Goal: Task Accomplishment & Management: Manage account settings

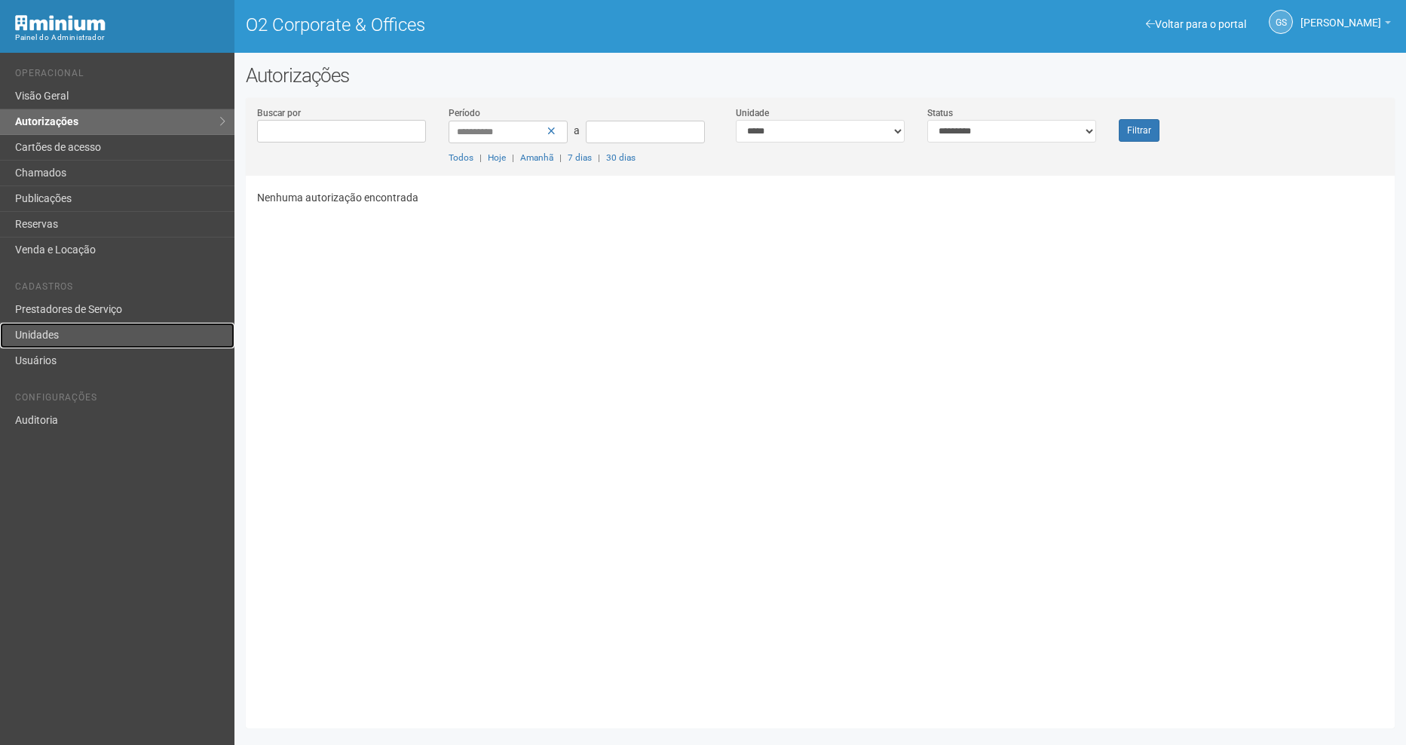
click at [60, 331] on link "Unidades" at bounding box center [117, 336] width 234 height 26
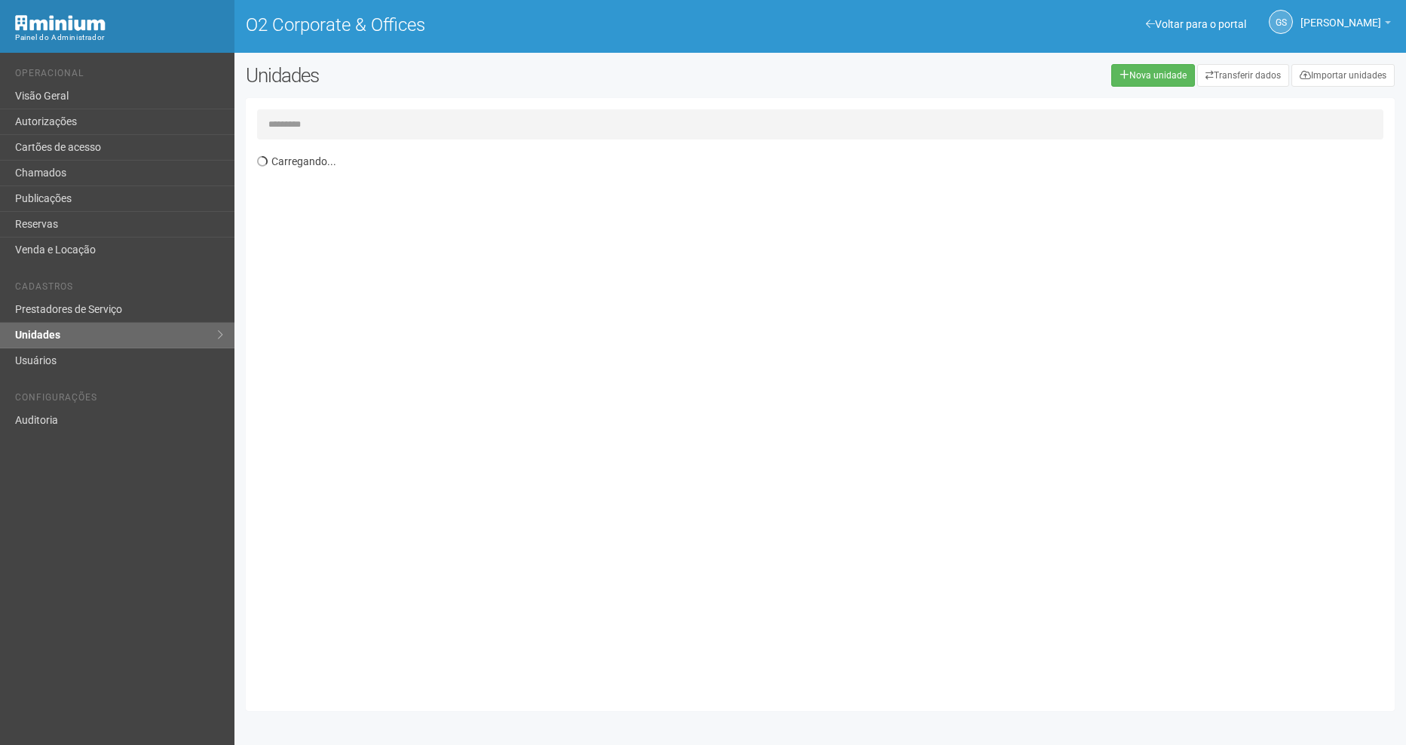
click at [357, 128] on input "text" at bounding box center [820, 124] width 1126 height 30
type input "****"
drag, startPoint x: 302, startPoint y: 121, endPoint x: 236, endPoint y: 117, distance: 65.7
click at [236, 117] on div "Unidades Nova unidade Transferir dados Importar unidades **** Exibindo 1-732 de…" at bounding box center [820, 391] width 1172 height 654
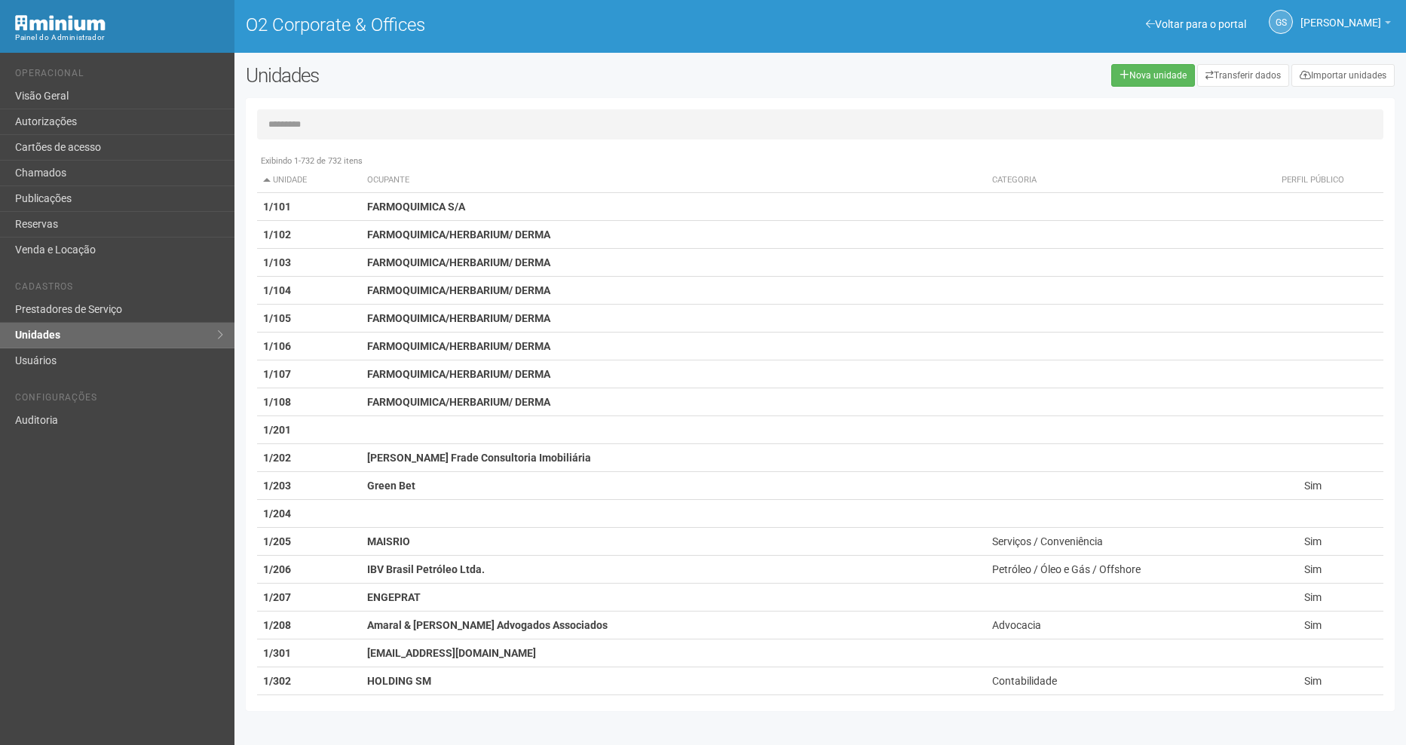
click at [345, 123] on input "text" at bounding box center [820, 124] width 1126 height 30
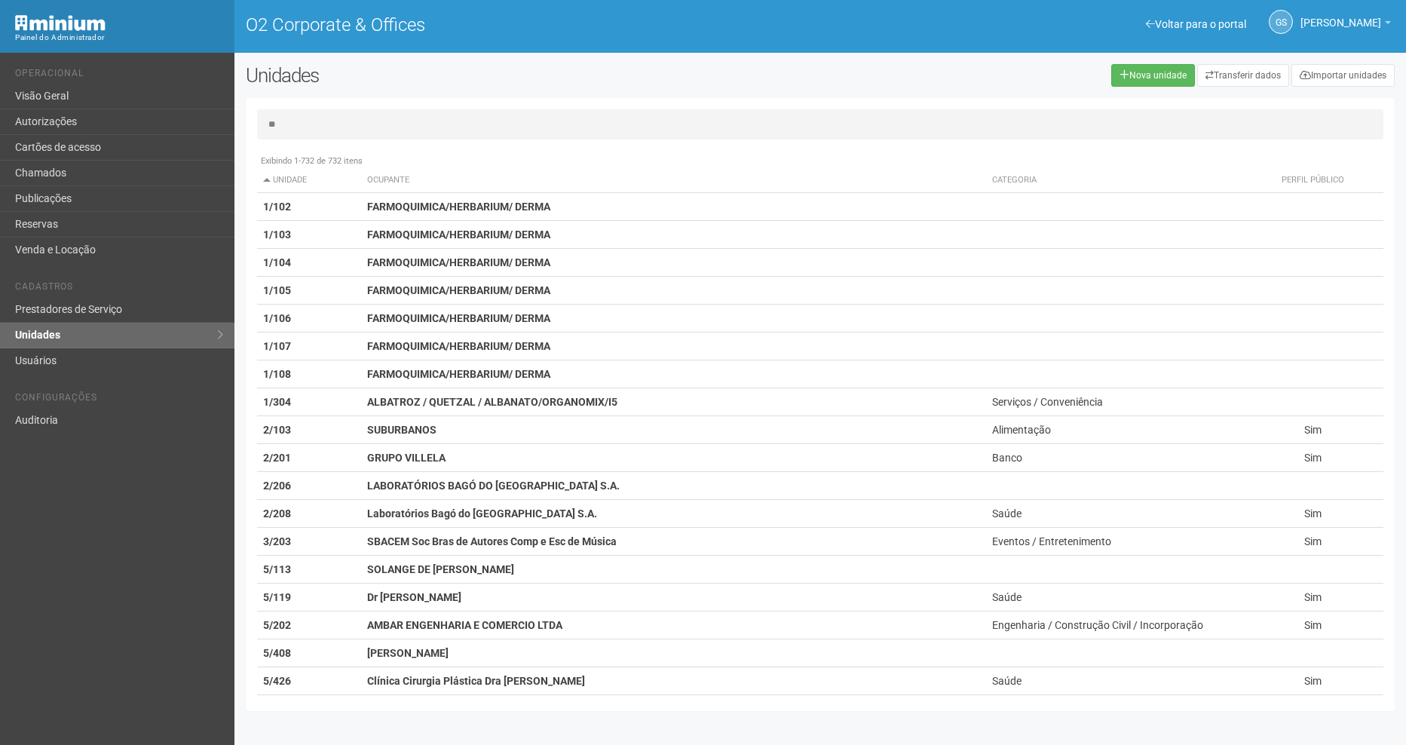
type input "*"
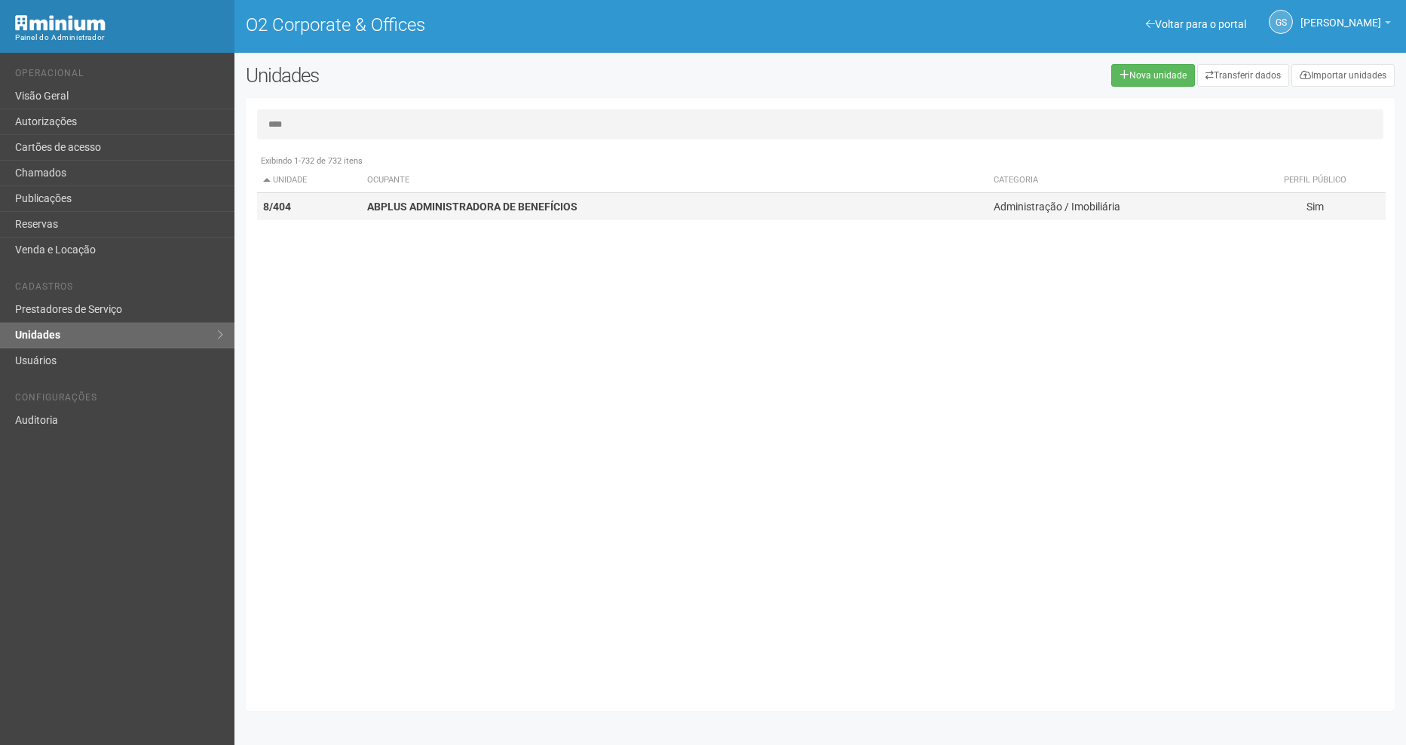
type input "****"
click at [421, 208] on strong "ABPLUS ADMINISTRADORA DE BENEFÍCIOS" at bounding box center [472, 207] width 210 height 12
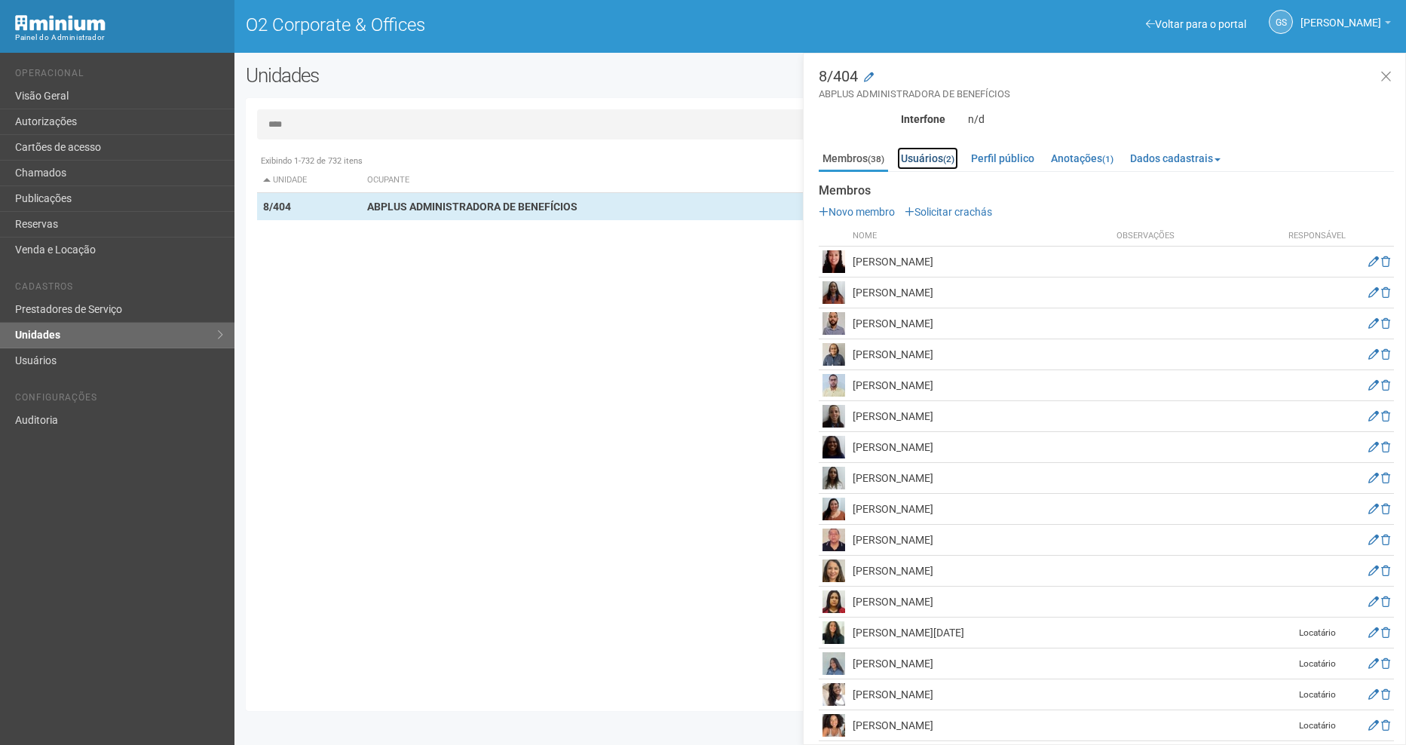
click at [946, 153] on link "Usuários (2)" at bounding box center [927, 158] width 61 height 23
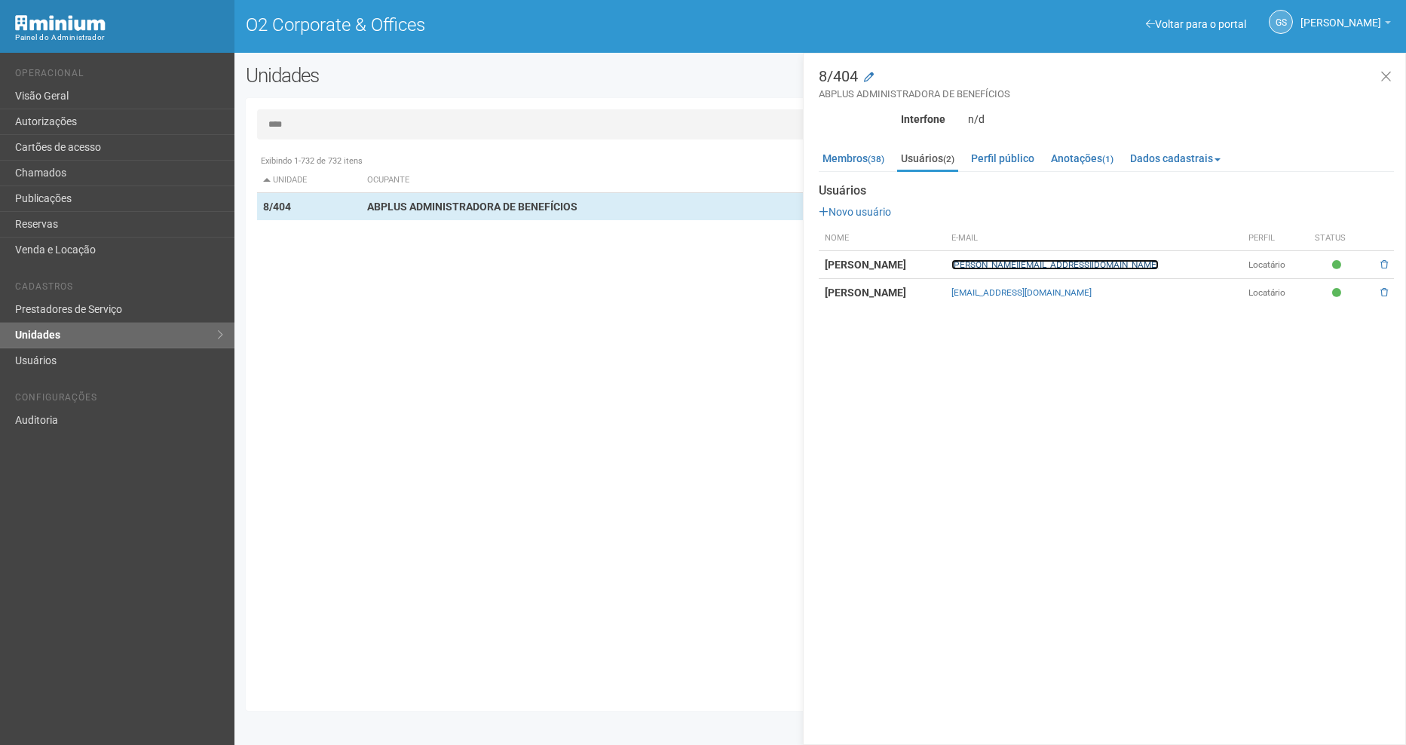
click at [1068, 264] on link "marcelo@abplus.com.br" at bounding box center [1054, 264] width 207 height 11
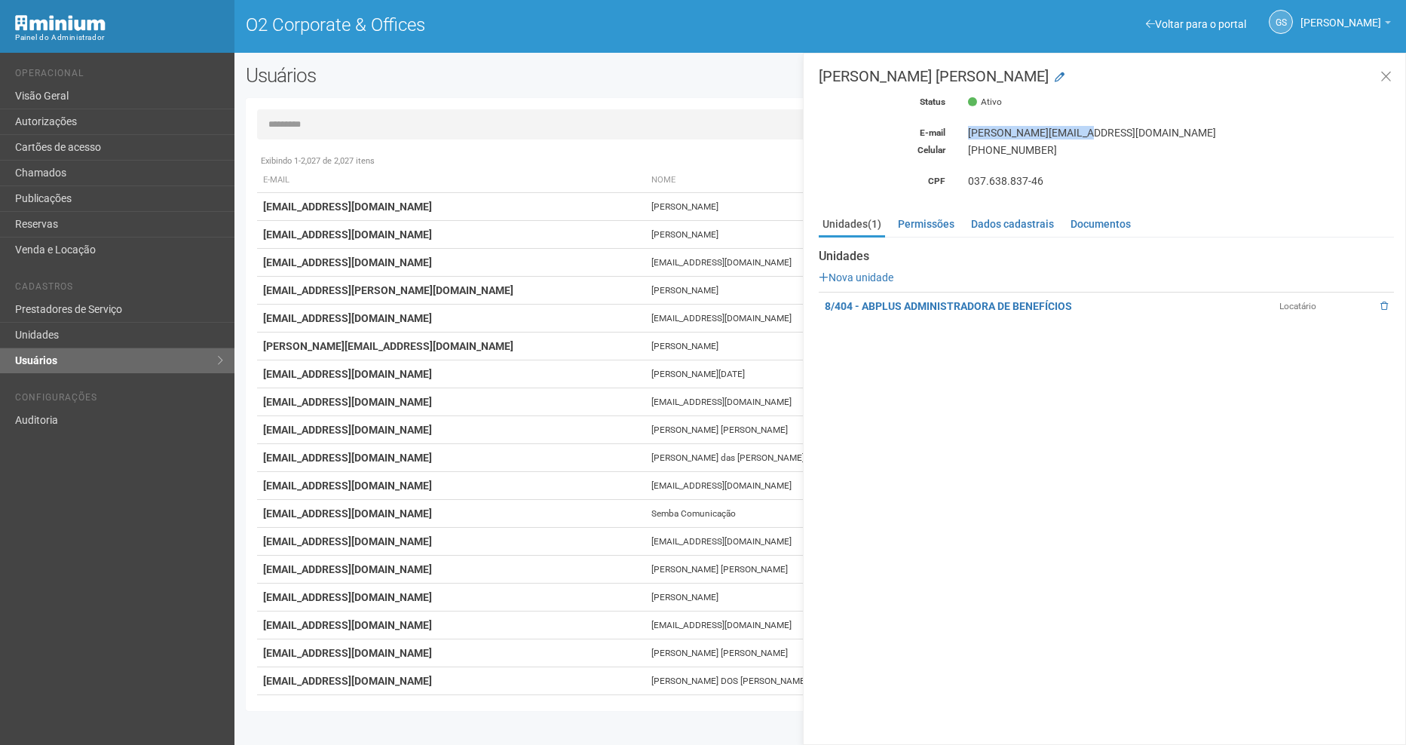
drag, startPoint x: 969, startPoint y: 129, endPoint x: 1096, endPoint y: 129, distance: 127.4
click at [1096, 129] on div "marcelo@abplus.com.br" at bounding box center [1181, 133] width 449 height 14
copy div "marcelo@abplus.com.br"
click at [338, 116] on input "text" at bounding box center [820, 124] width 1126 height 30
click at [66, 116] on link "Autorizações" at bounding box center [117, 122] width 234 height 26
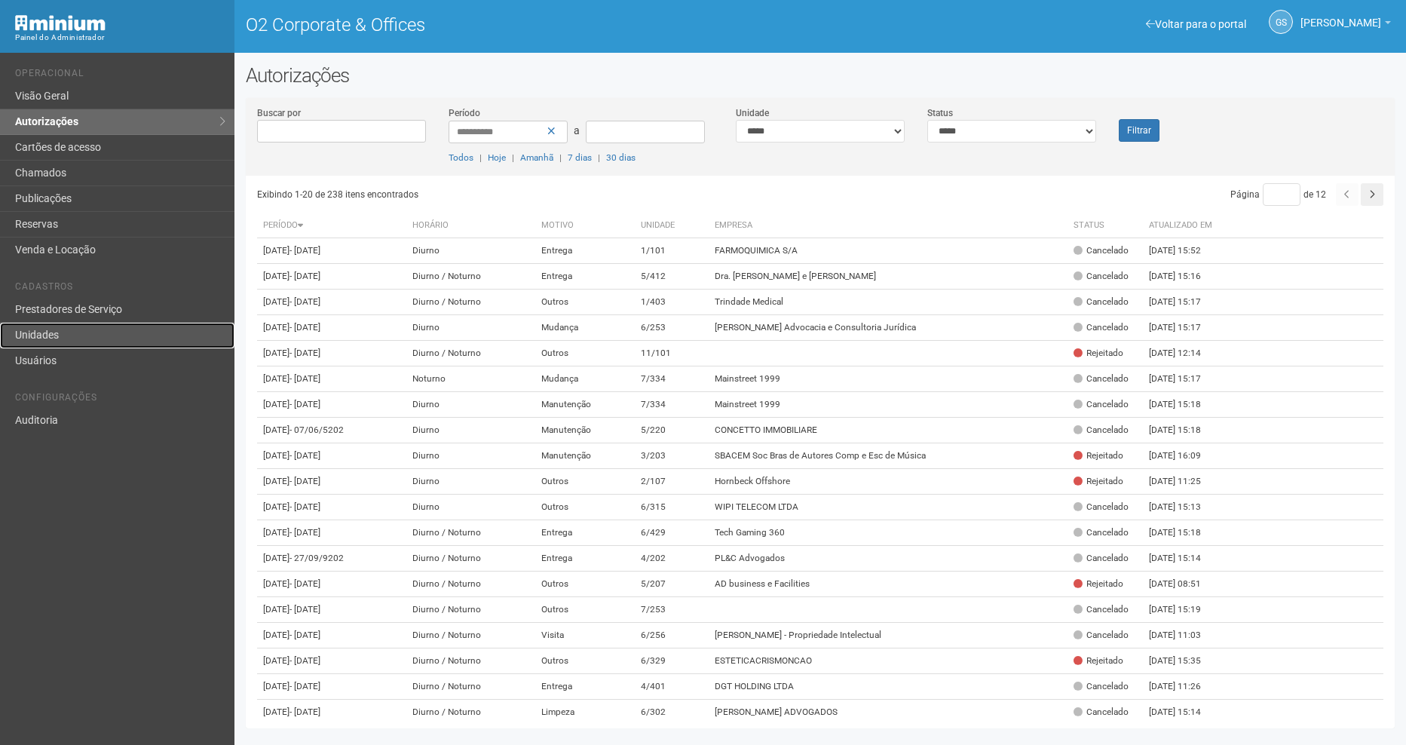
click at [60, 332] on link "Unidades" at bounding box center [117, 336] width 234 height 26
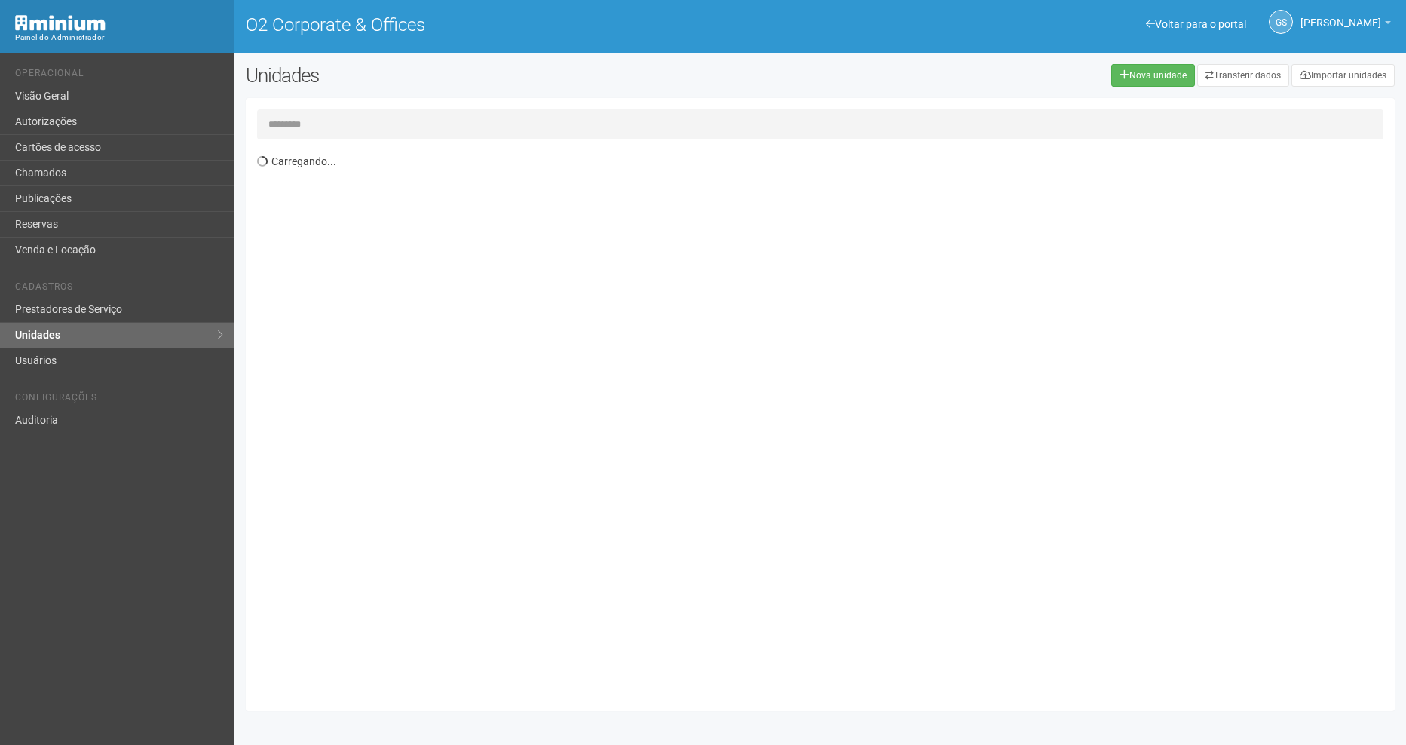
click at [473, 119] on input "text" at bounding box center [820, 124] width 1126 height 30
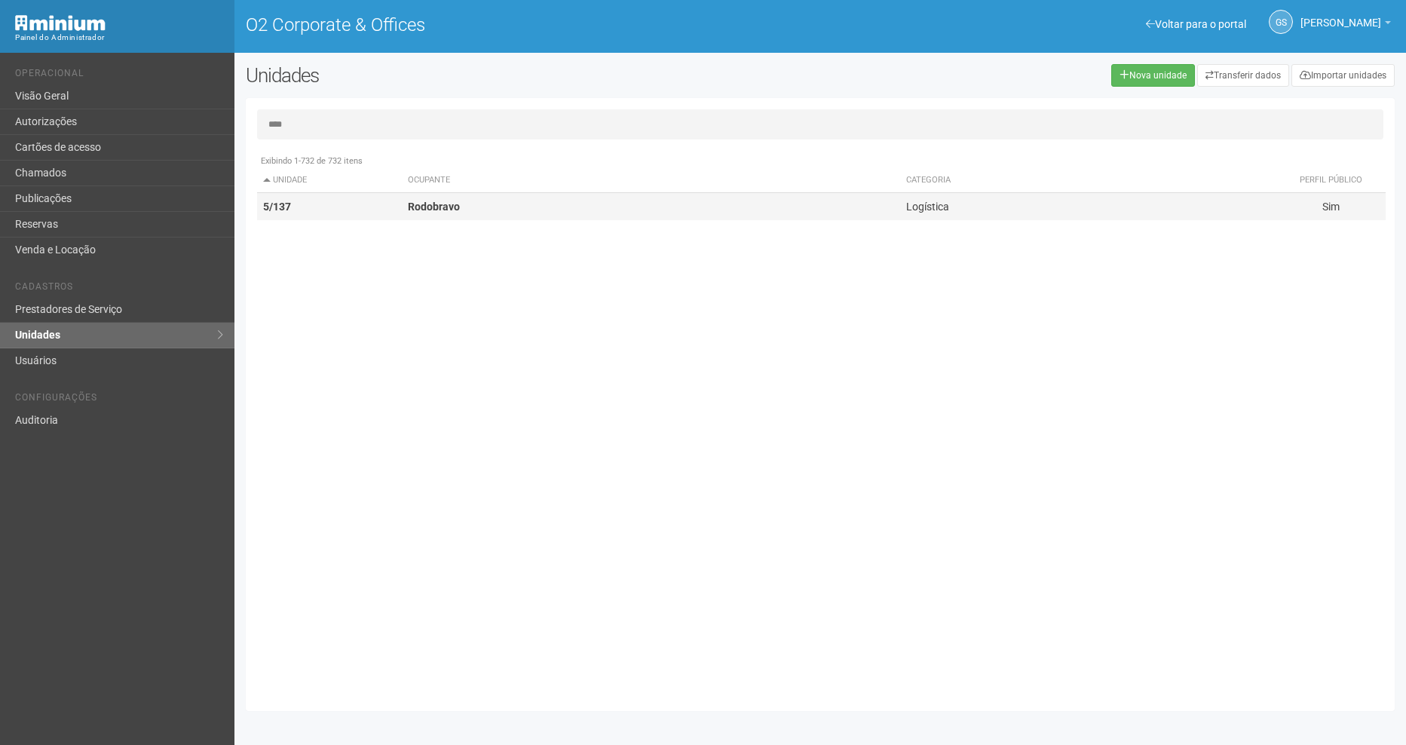
type input "****"
click at [466, 207] on td "Rodobravo" at bounding box center [651, 207] width 498 height 28
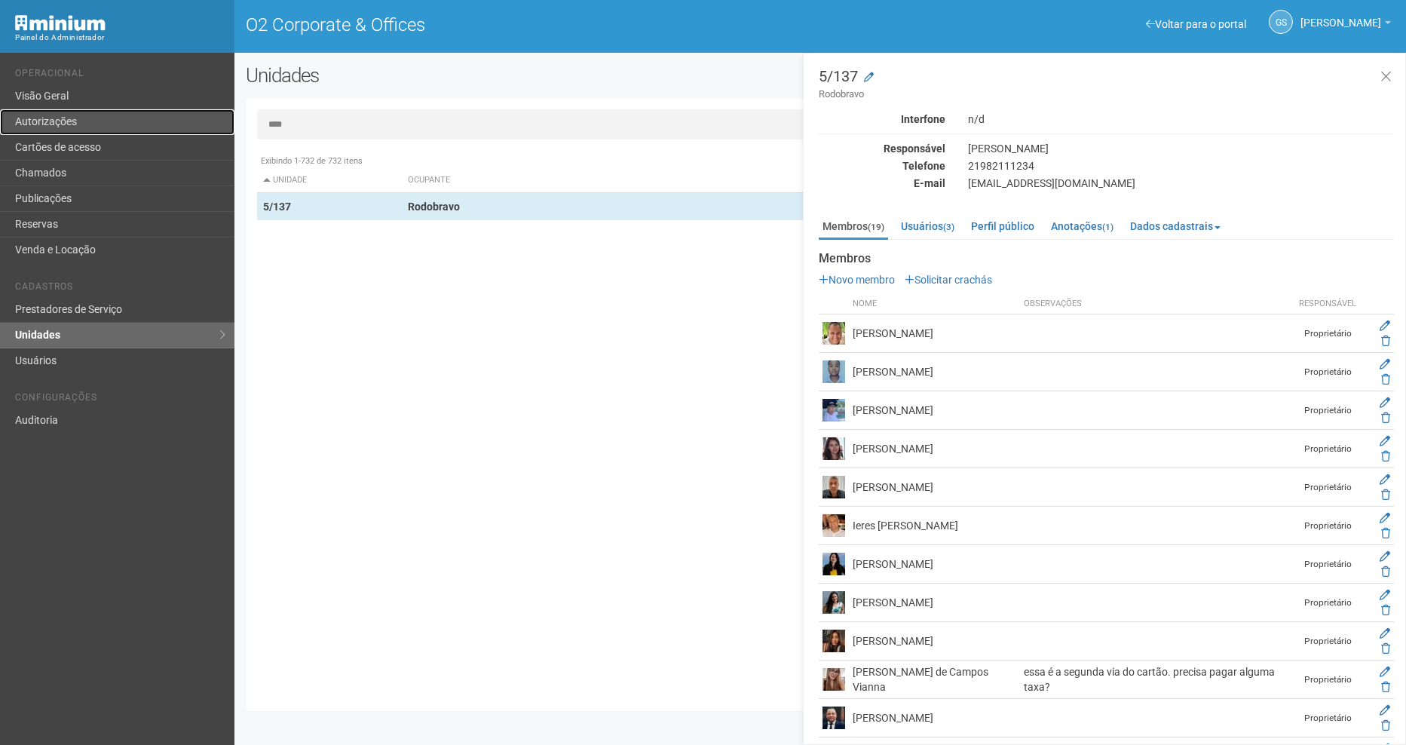
click at [63, 132] on link "Autorizações" at bounding box center [117, 122] width 234 height 26
